Goal: Task Accomplishment & Management: Manage account settings

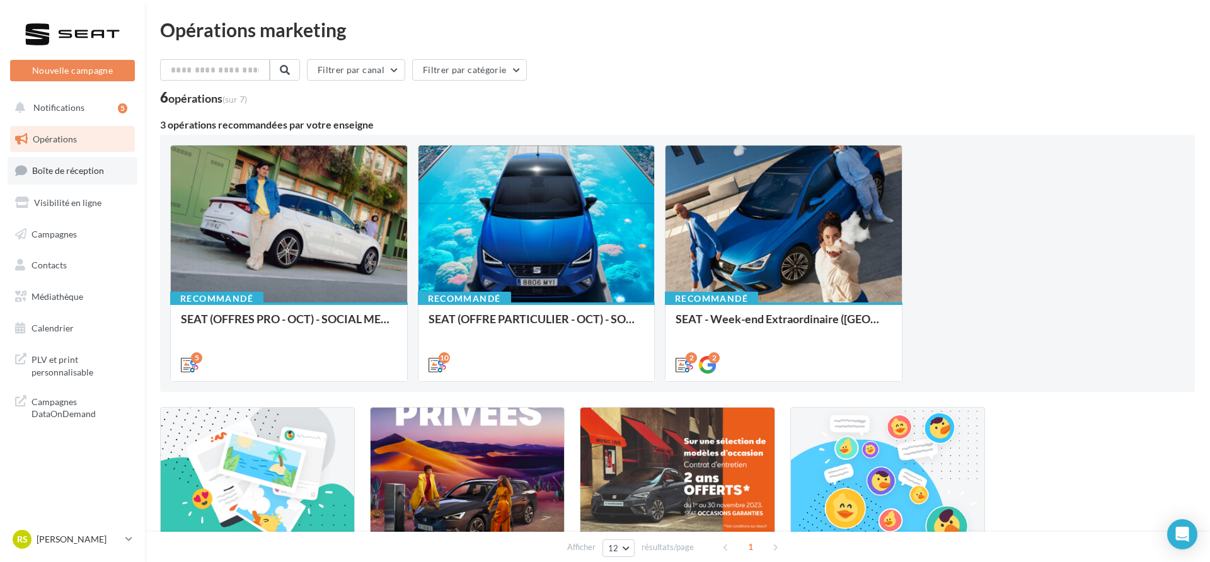
click at [107, 169] on link "Boîte de réception" at bounding box center [73, 170] width 130 height 27
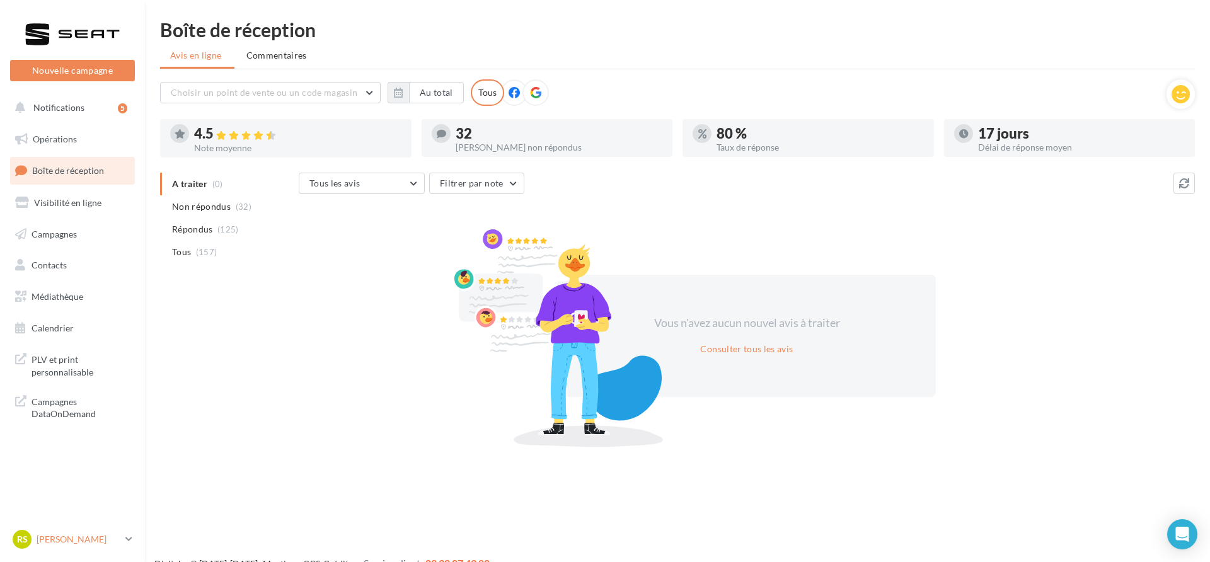
click at [88, 537] on p "[PERSON_NAME]" at bounding box center [79, 539] width 84 height 13
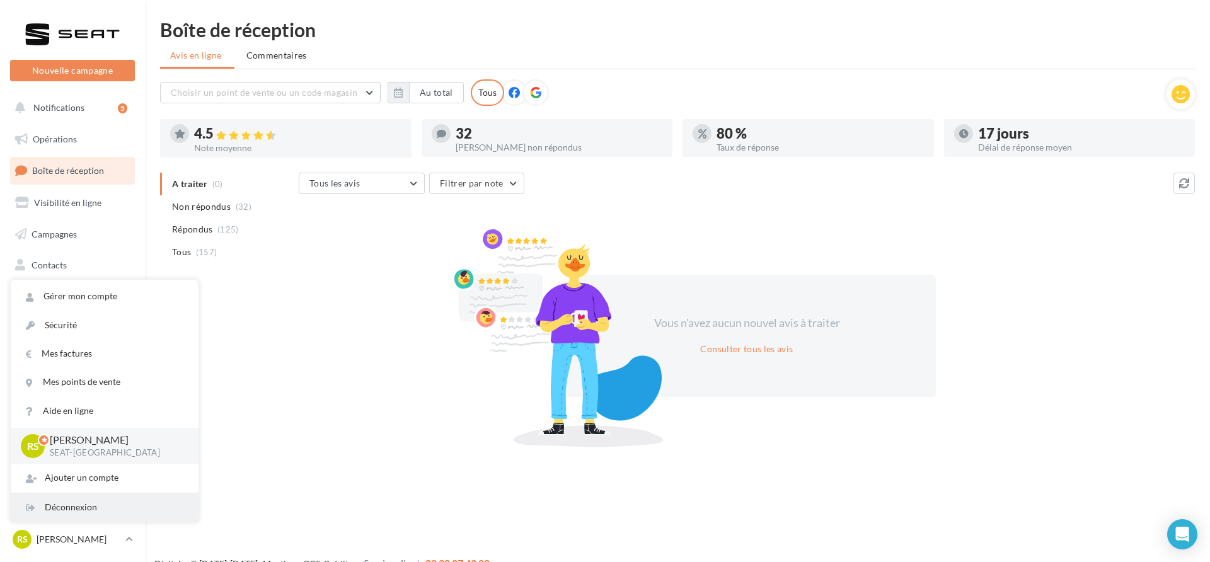
click at [91, 517] on div "Déconnexion" at bounding box center [105, 507] width 188 height 28
